Goal: Check status: Check status

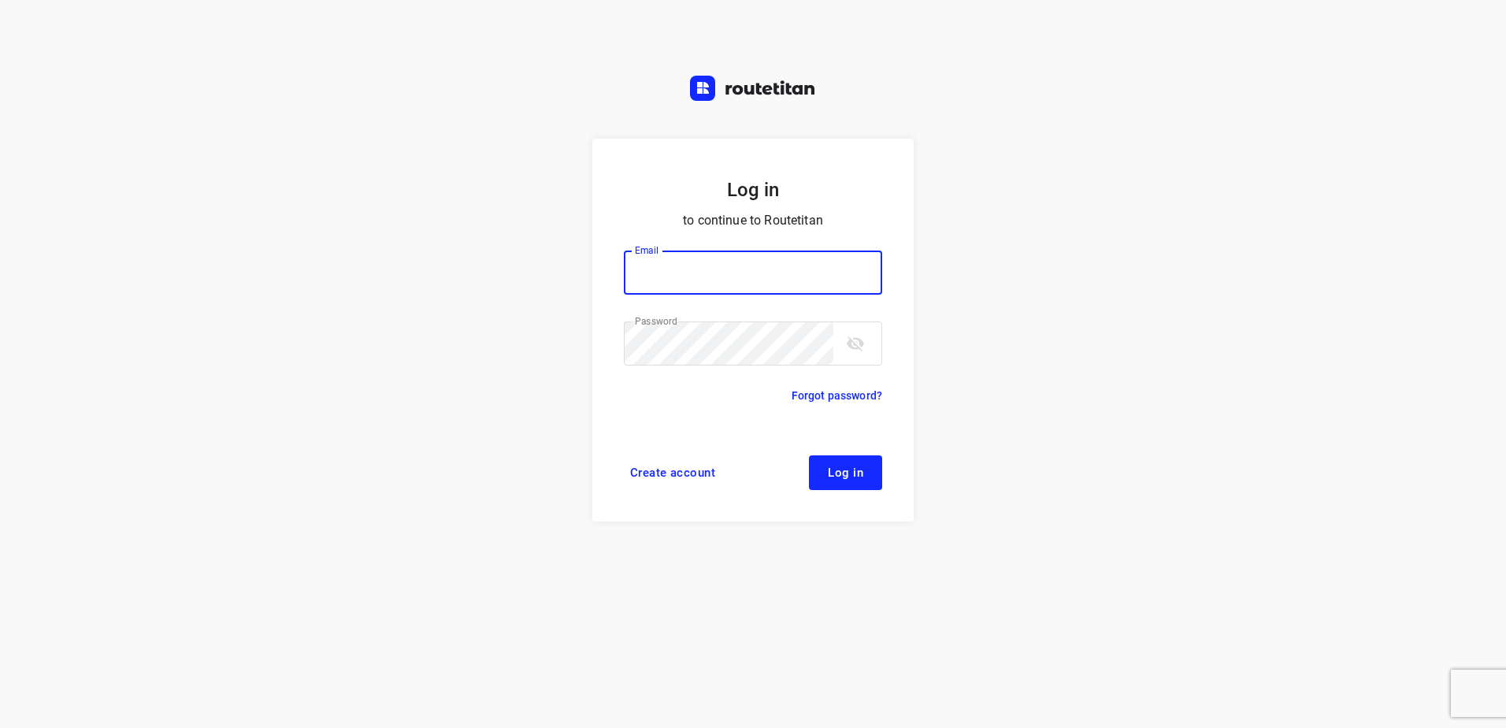
type input "[EMAIL_ADDRESS][DOMAIN_NAME]"
click at [851, 490] on form "Log in to continue to Routetitan Email [EMAIL_ADDRESS][DOMAIN_NAME] Email ​ Pas…" at bounding box center [752, 330] width 321 height 383
click at [853, 487] on button "Log in" at bounding box center [845, 472] width 73 height 35
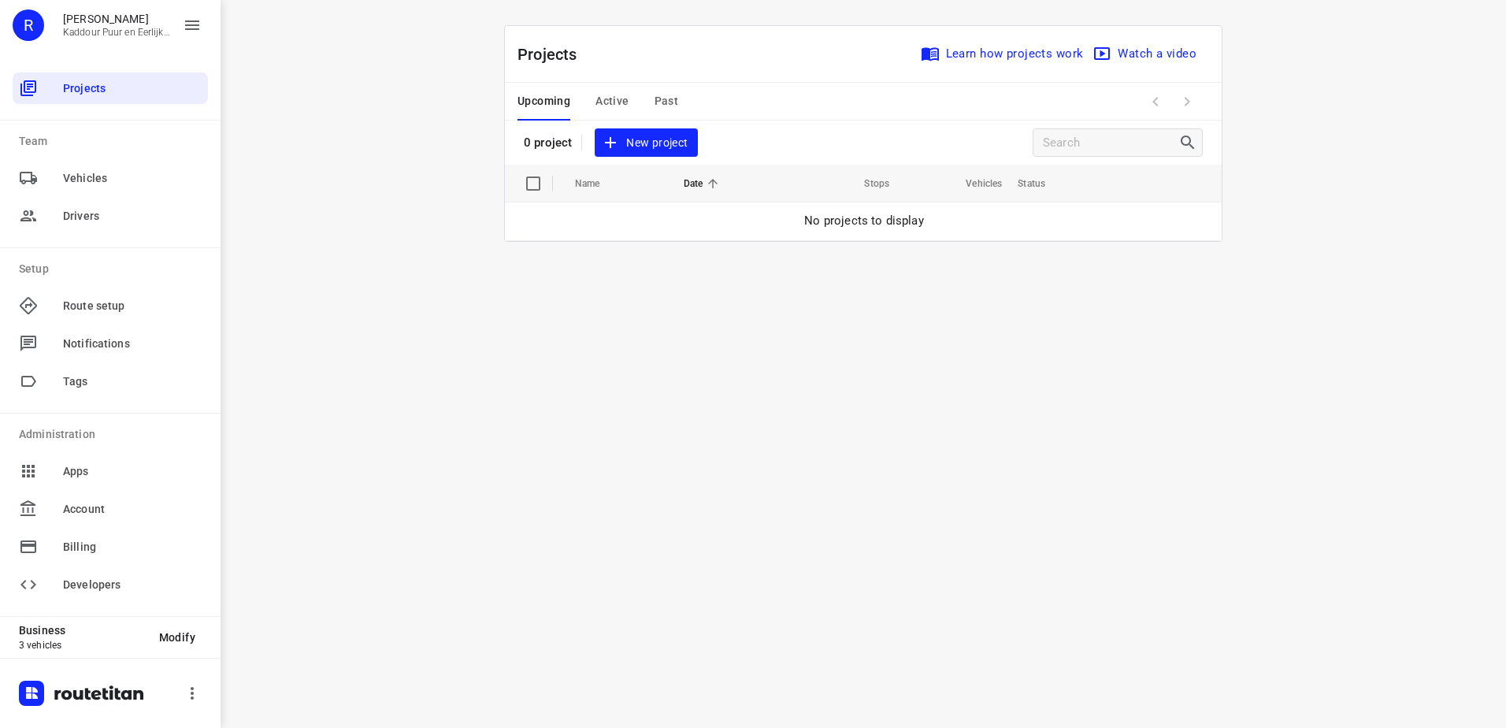
click at [597, 98] on span "Active" at bounding box center [612, 101] width 33 height 20
click at [537, 96] on span "Upcoming" at bounding box center [544, 101] width 53 height 20
